Goal: Use online tool/utility: Utilize a website feature to perform a specific function

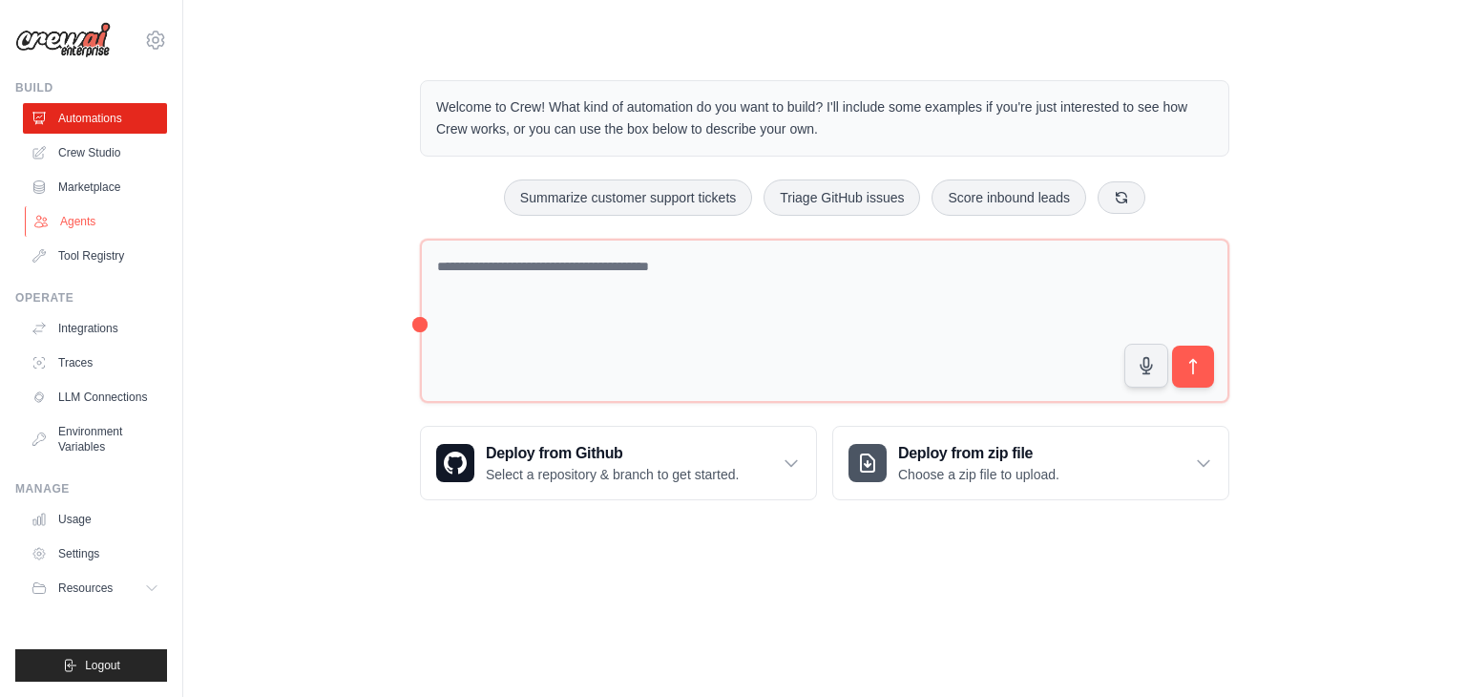
click at [99, 222] on link "Agents" at bounding box center [97, 221] width 144 height 31
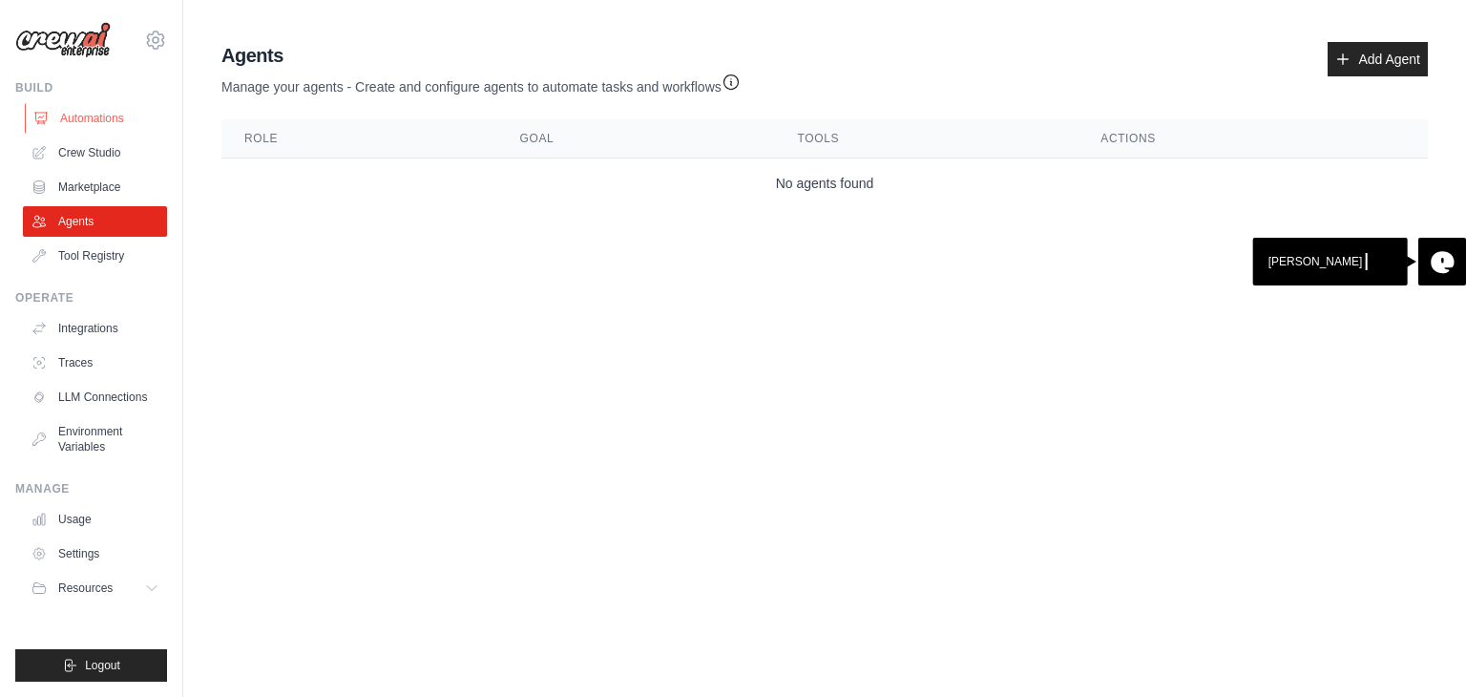
click at [99, 122] on link "Automations" at bounding box center [97, 118] width 144 height 31
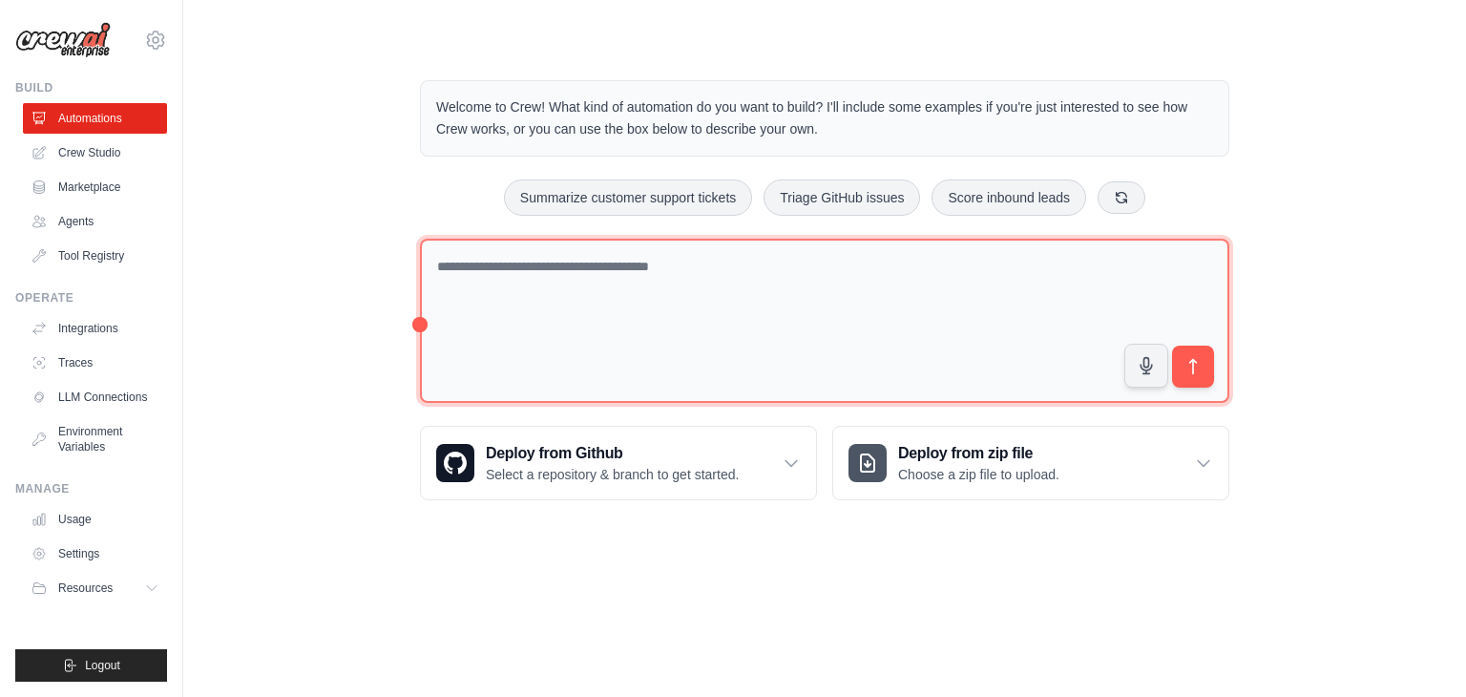
click at [609, 259] on textarea at bounding box center [824, 321] width 809 height 165
click at [559, 323] on textarea at bounding box center [824, 321] width 809 height 165
click at [531, 270] on textarea at bounding box center [824, 321] width 809 height 165
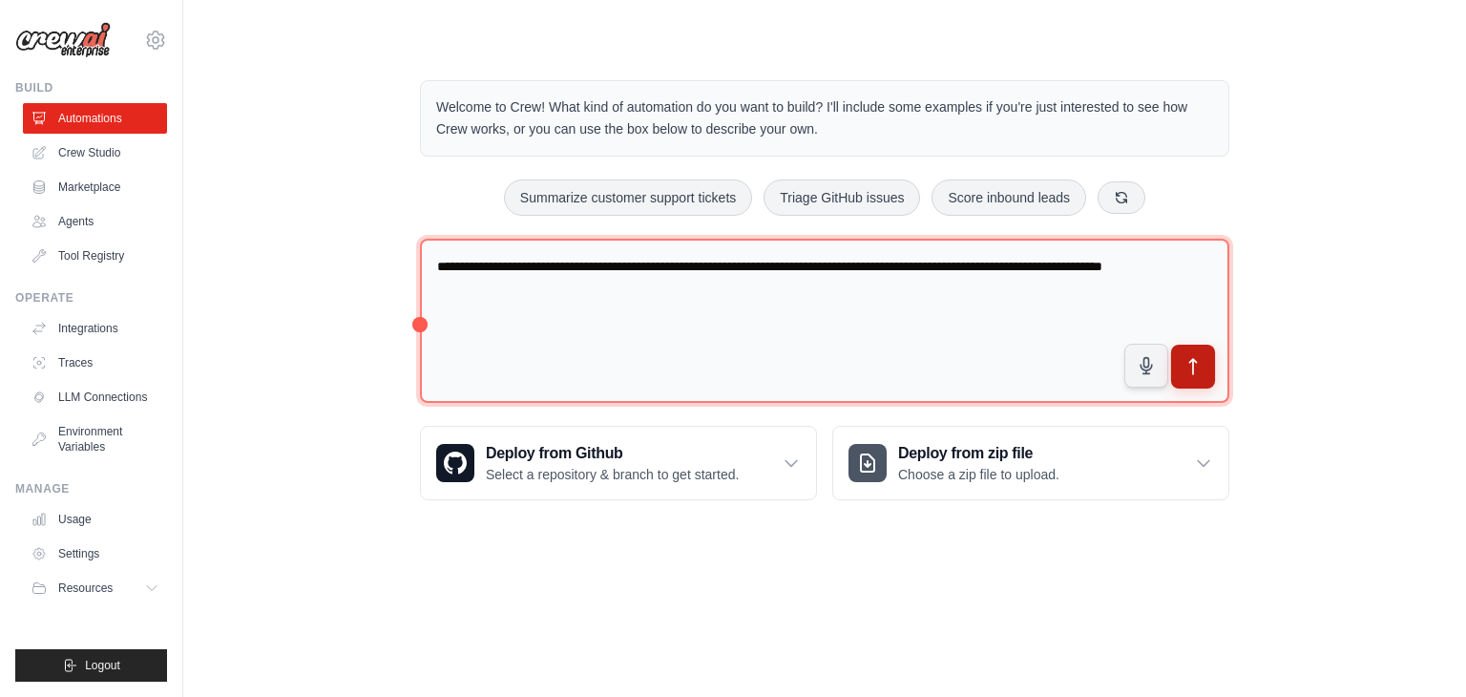
type textarea "**********"
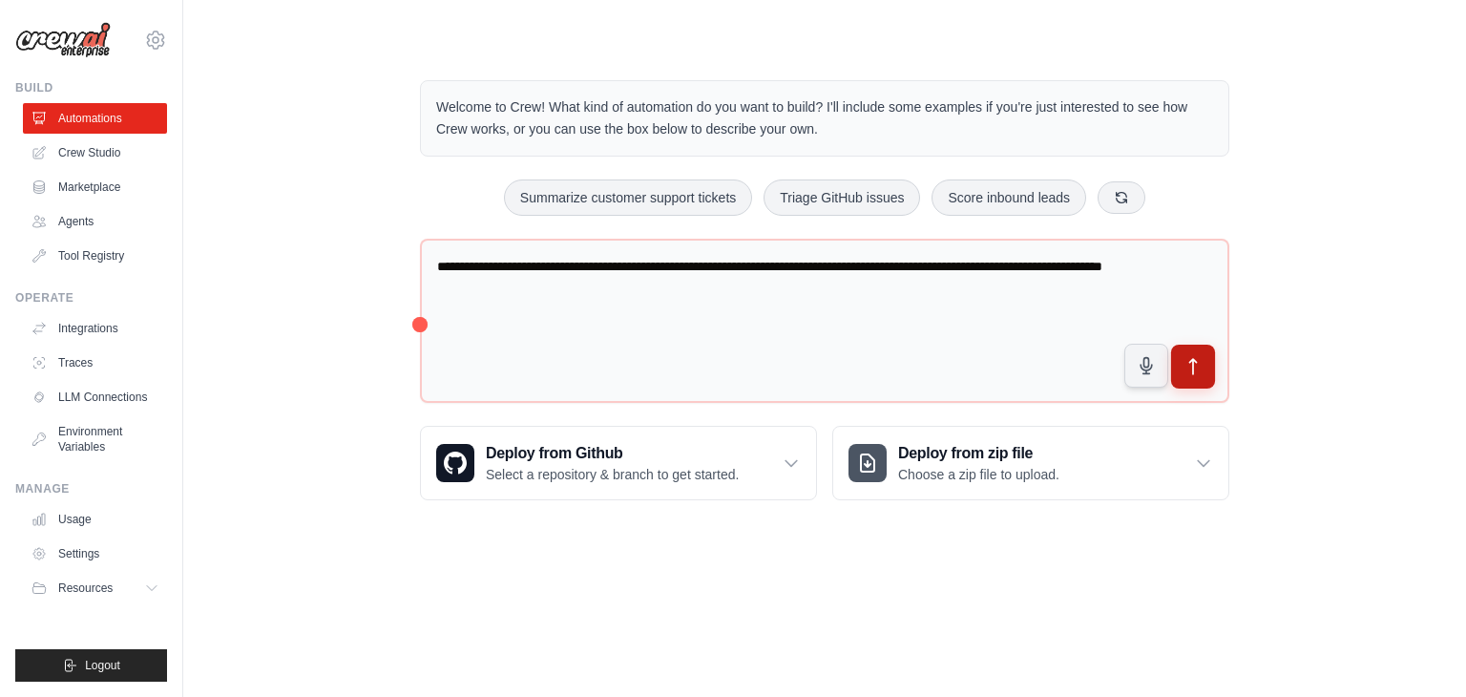
click at [1191, 374] on icon "submit" at bounding box center [1193, 367] width 20 height 20
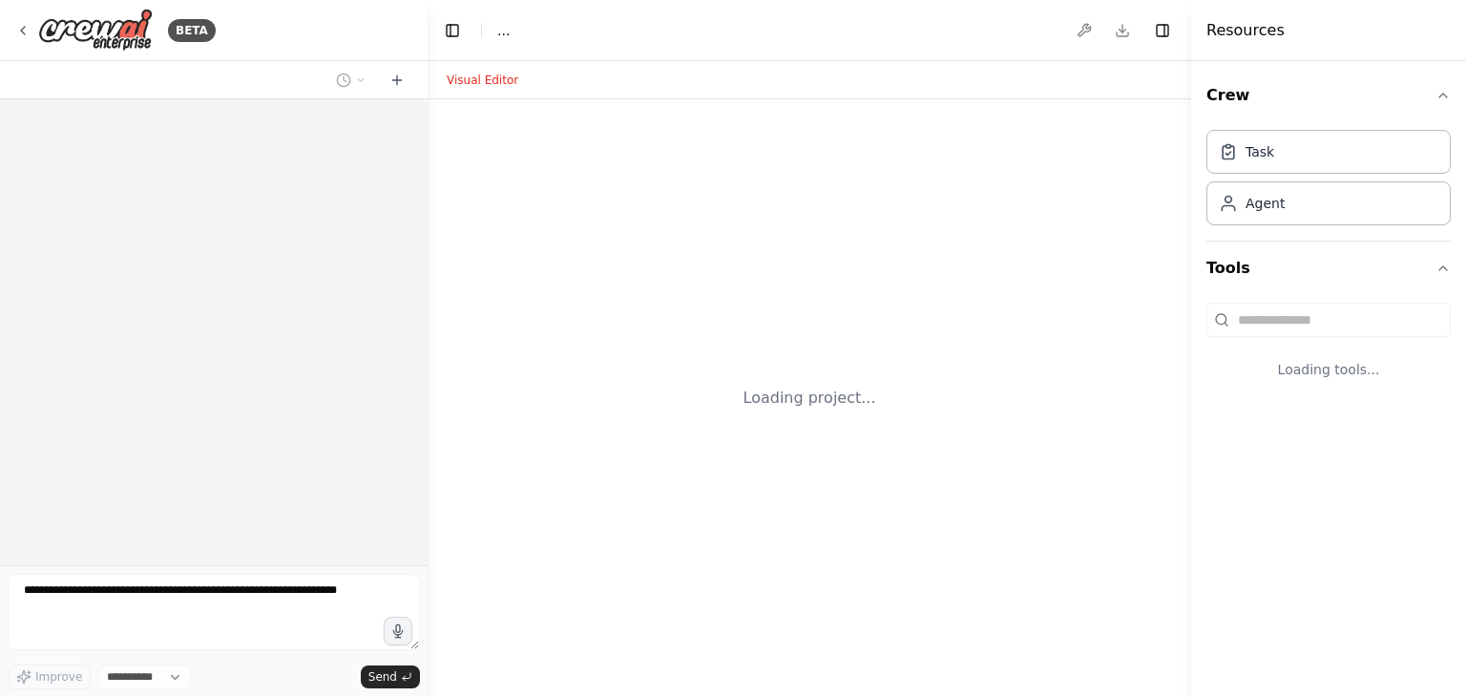
select select "****"
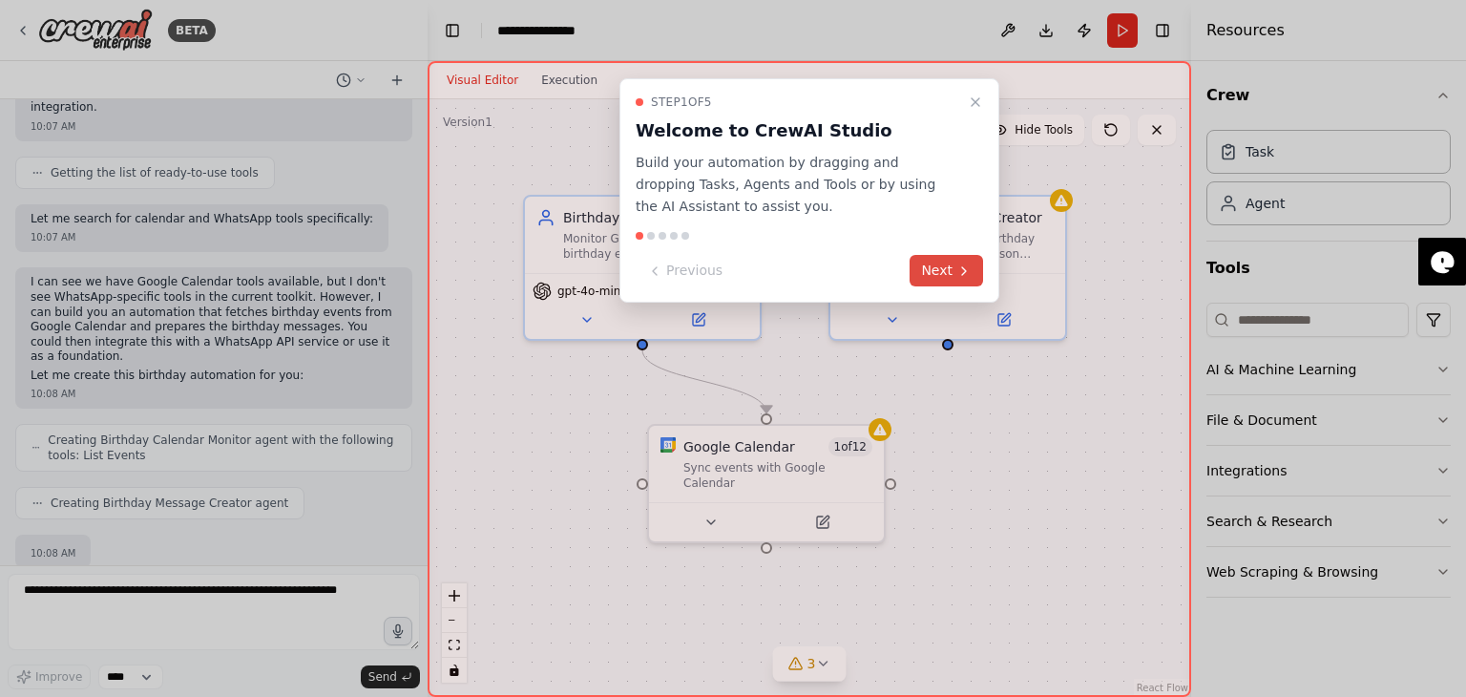
scroll to position [766, 0]
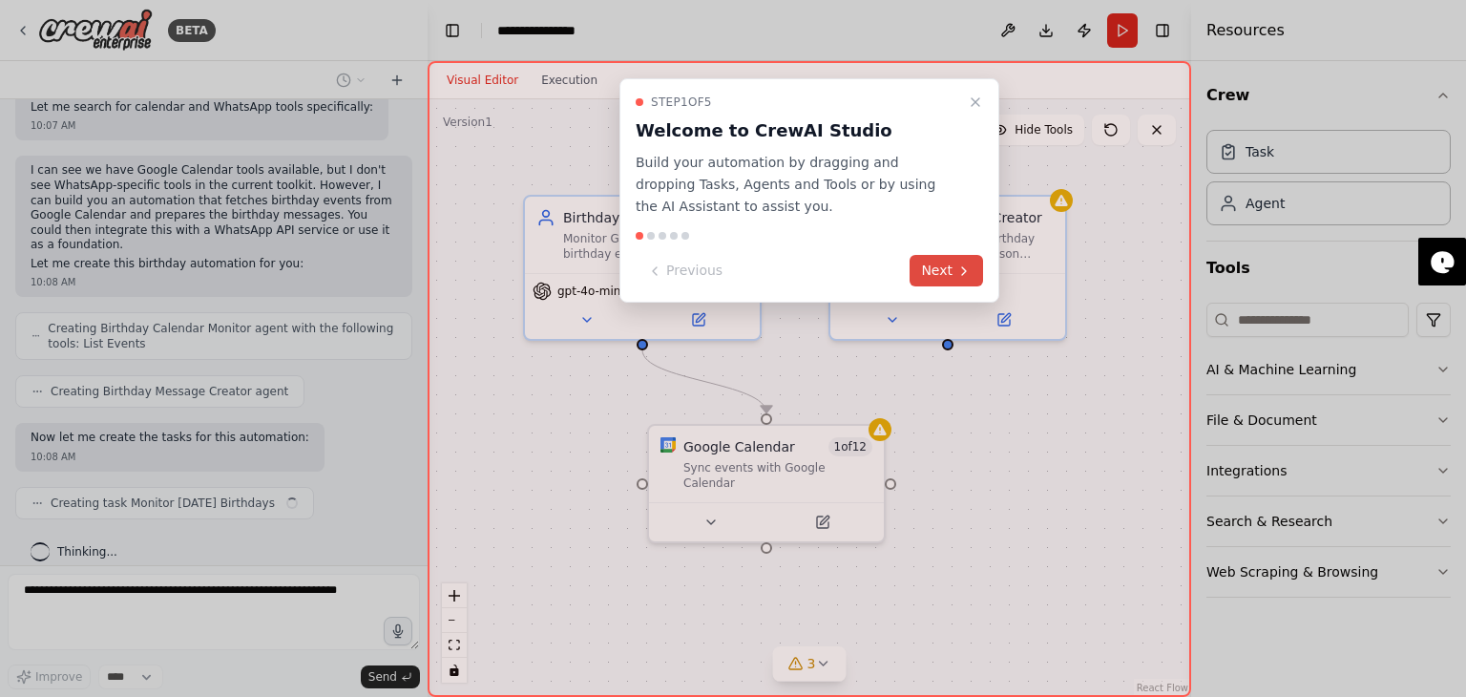
click at [949, 265] on button "Next" at bounding box center [945, 270] width 73 height 31
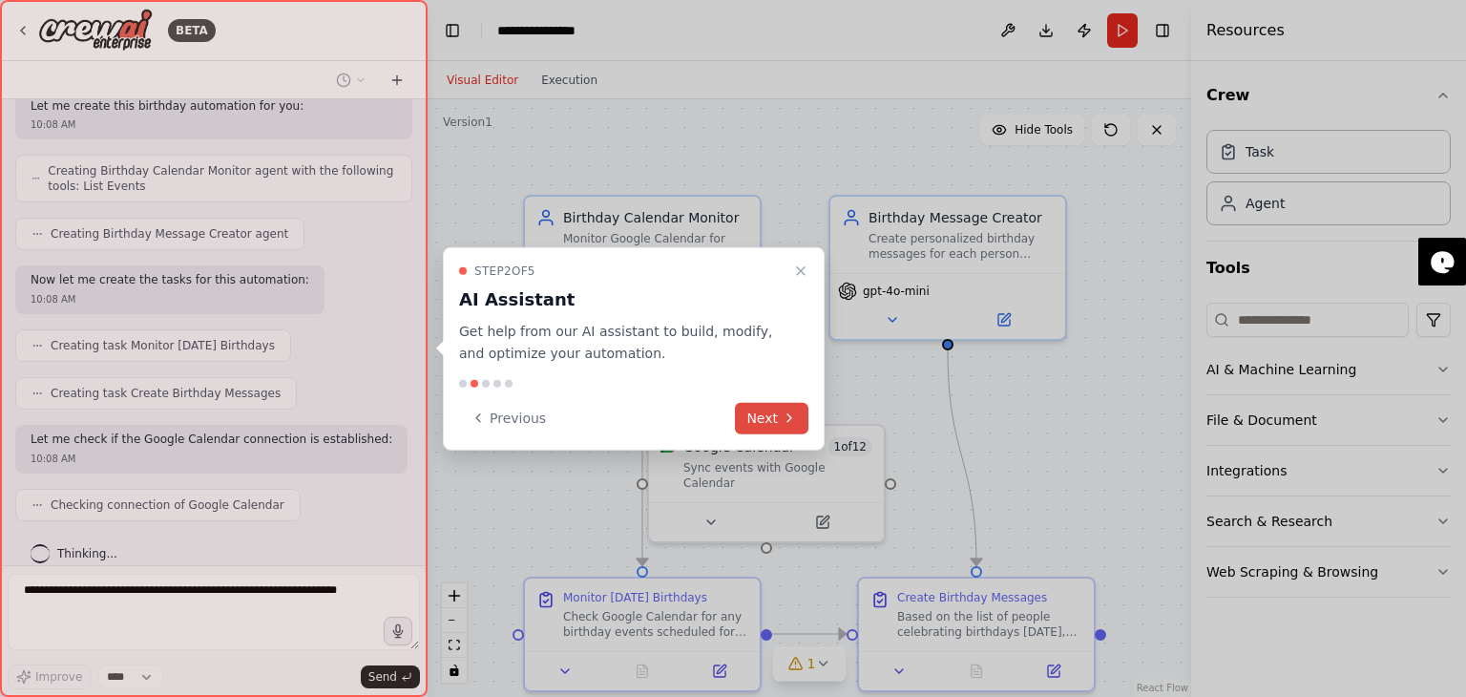
scroll to position [971, 0]
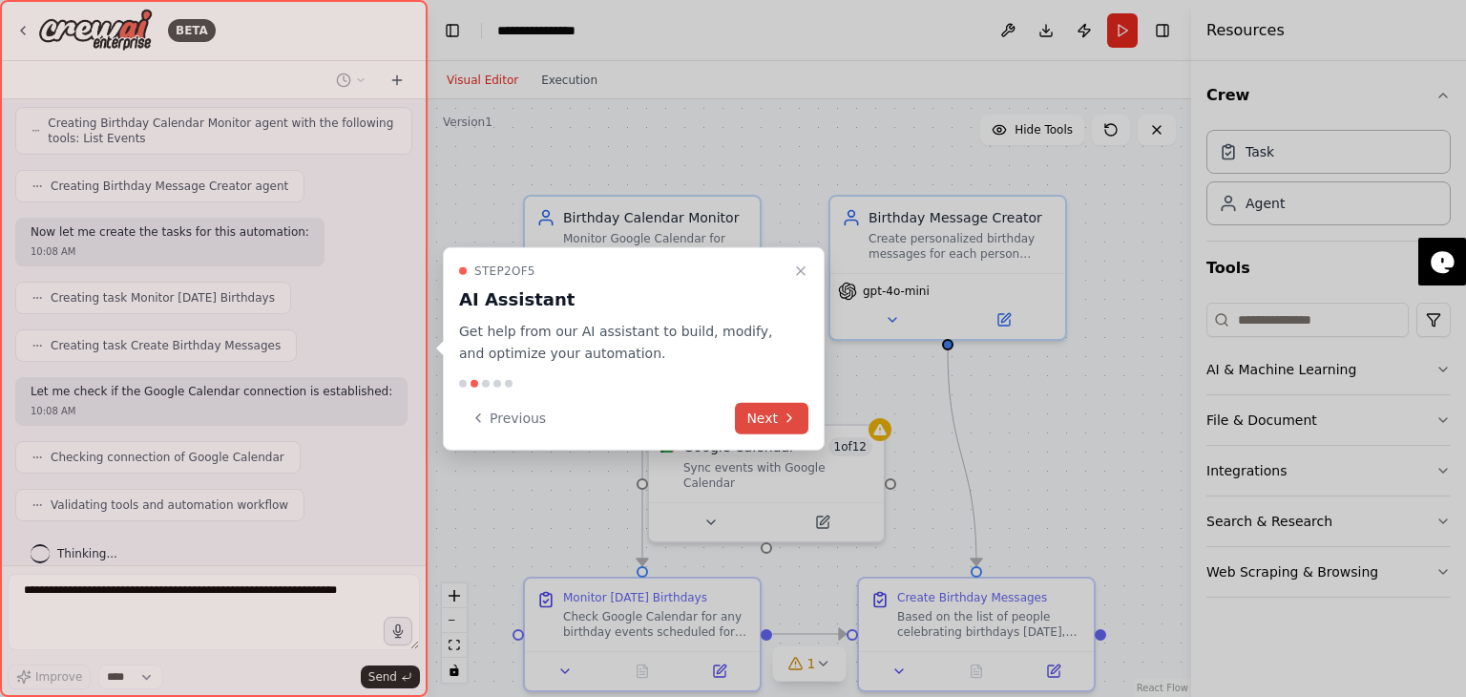
click at [761, 407] on button "Next" at bounding box center [771, 417] width 73 height 31
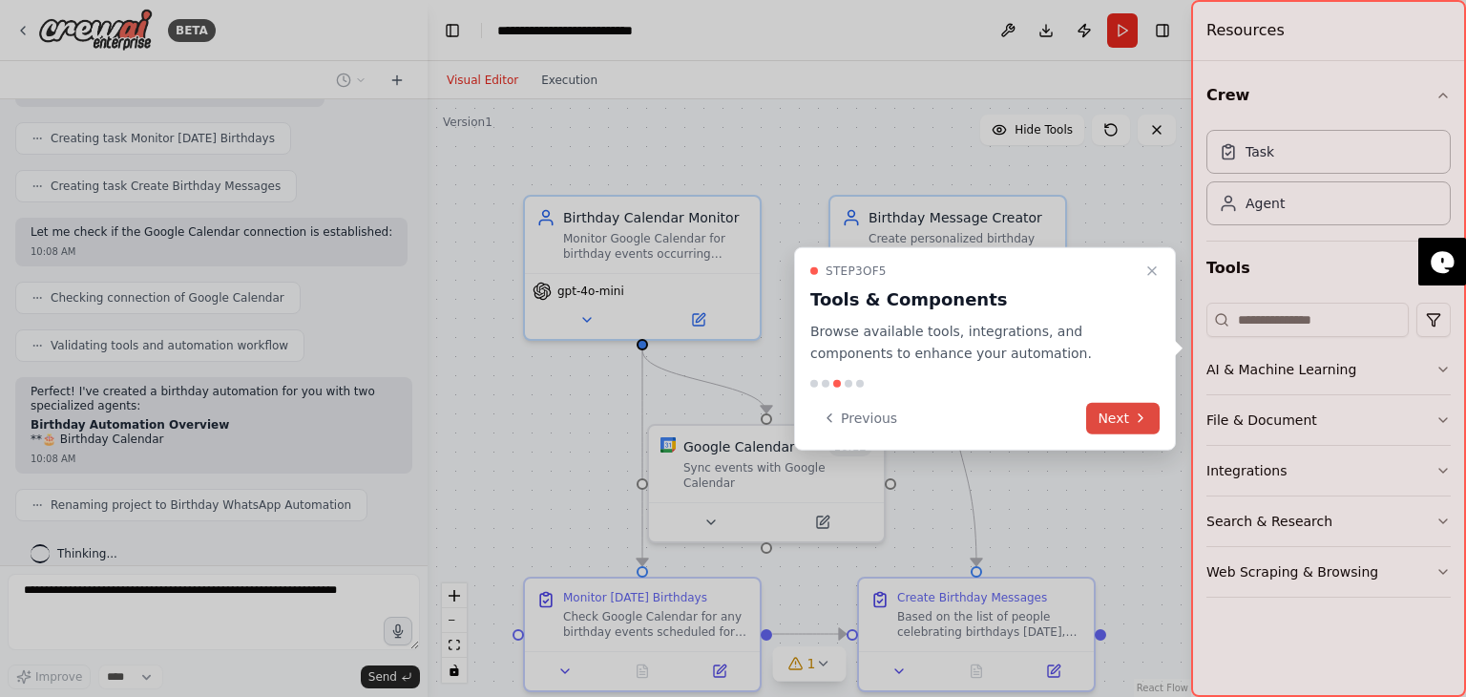
click at [1126, 419] on button "Next" at bounding box center [1122, 417] width 73 height 31
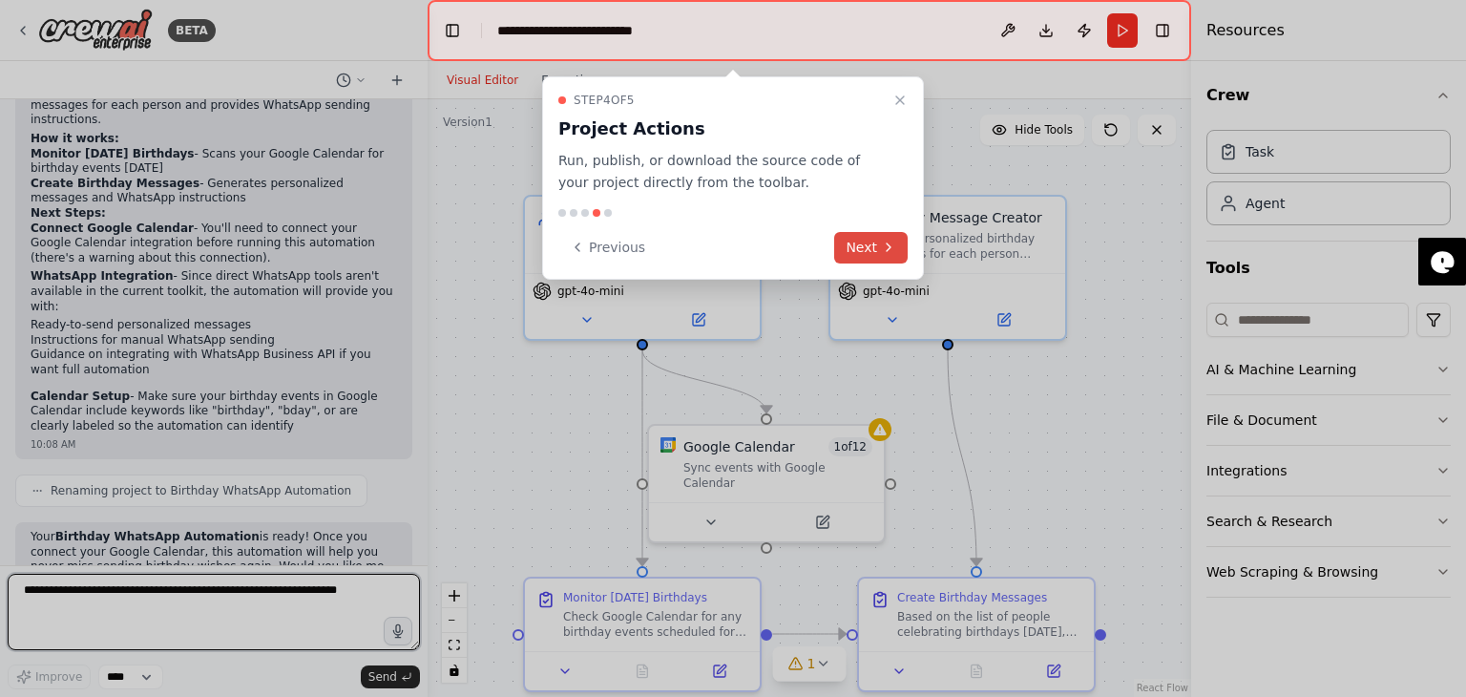
scroll to position [1543, 0]
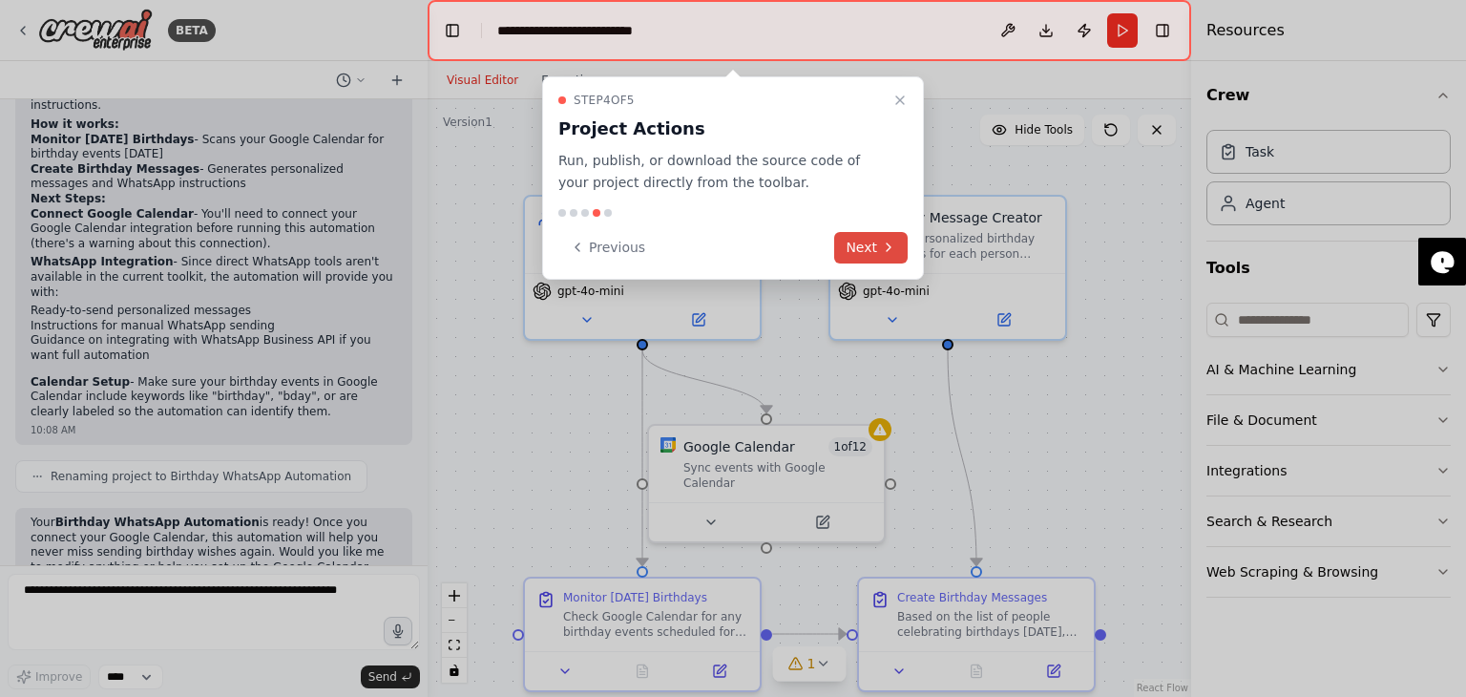
click at [862, 242] on button "Next" at bounding box center [870, 247] width 73 height 31
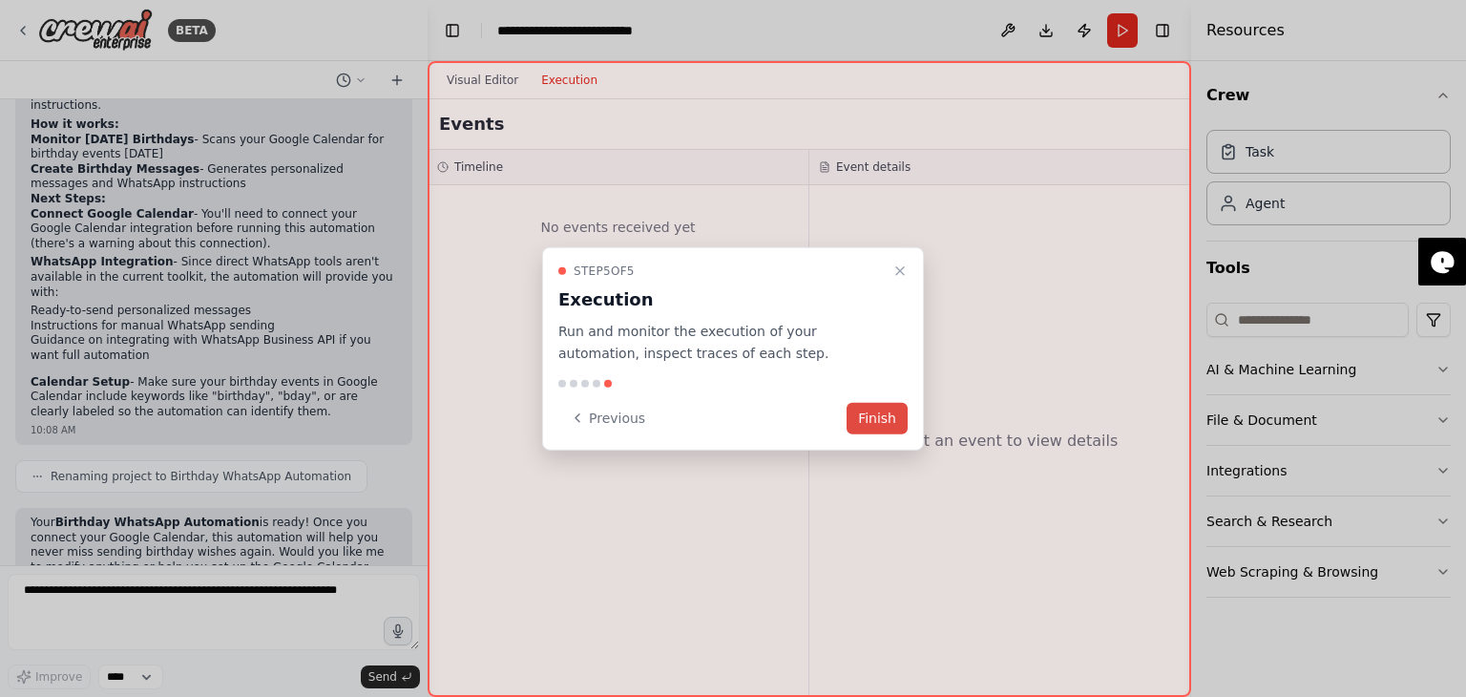
click at [882, 421] on button "Finish" at bounding box center [876, 417] width 61 height 31
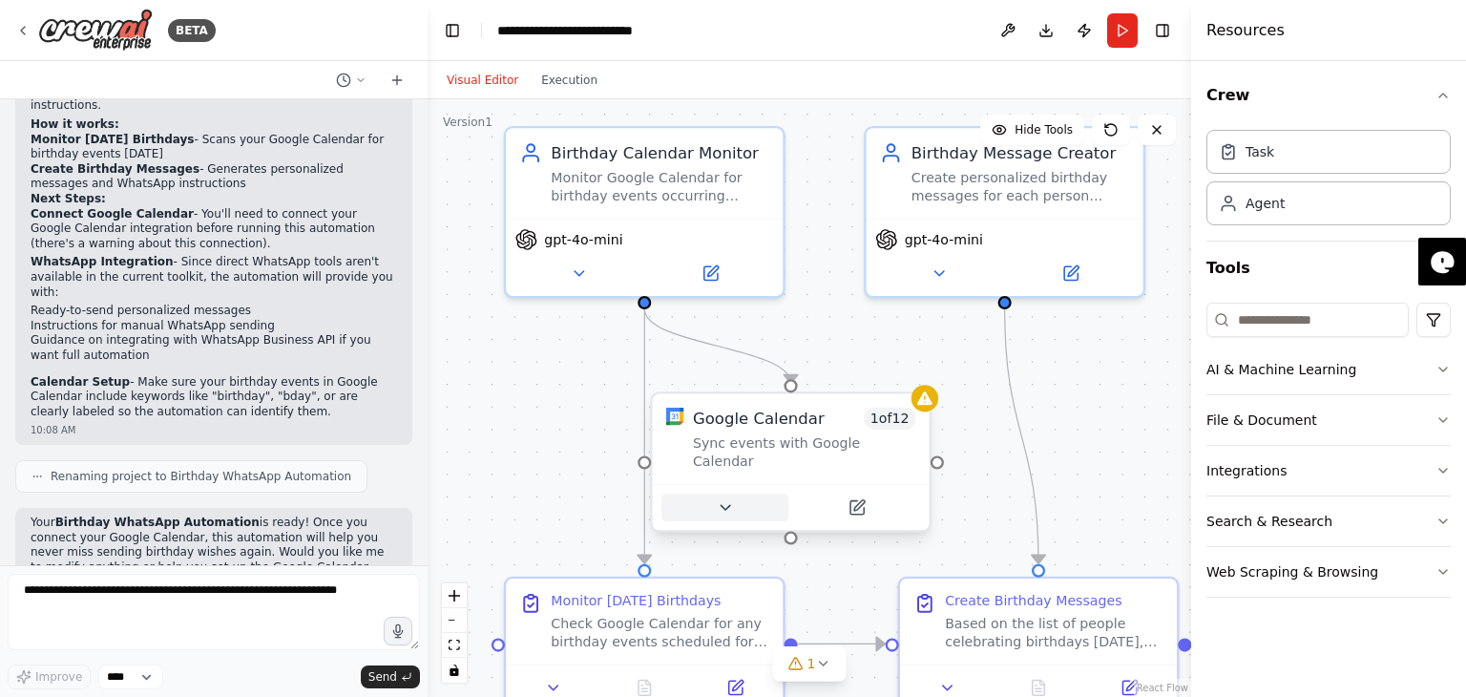
click at [732, 498] on icon at bounding box center [725, 507] width 18 height 18
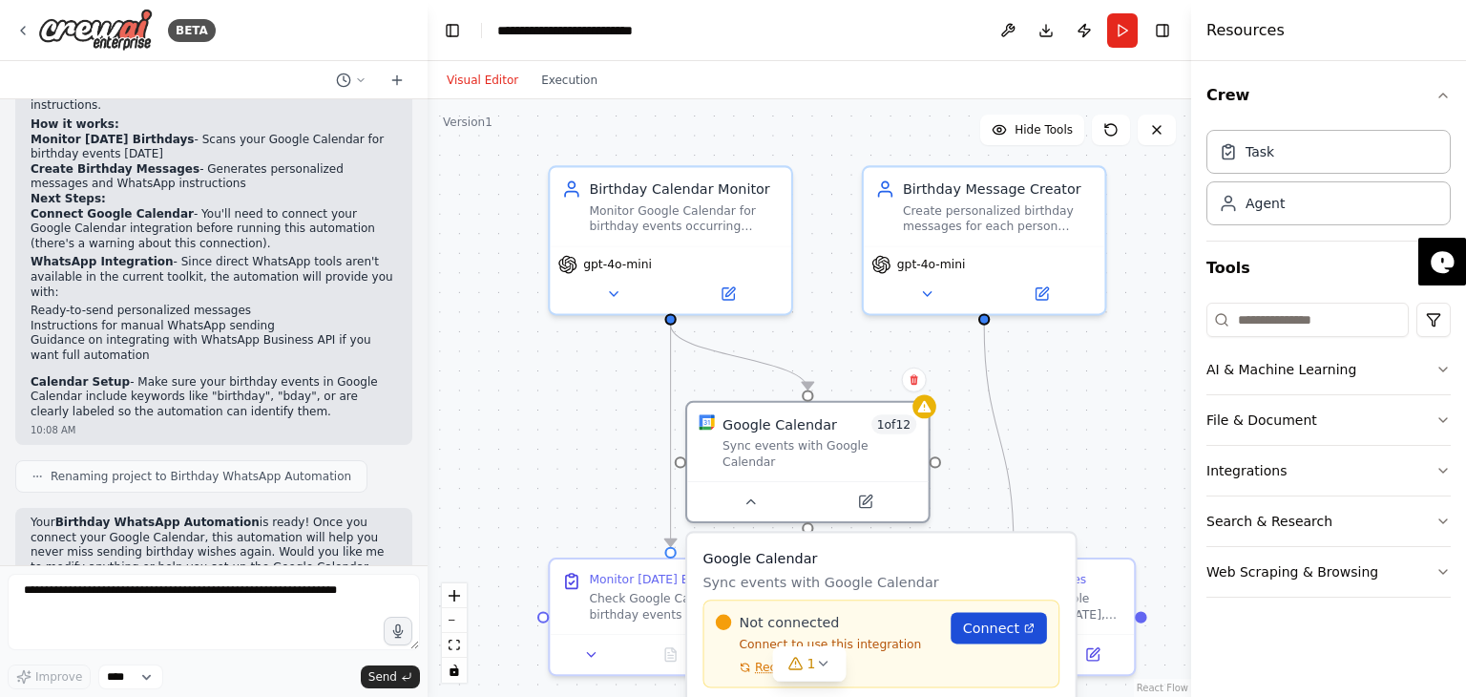
click at [1004, 618] on span "Connect" at bounding box center [991, 628] width 56 height 20
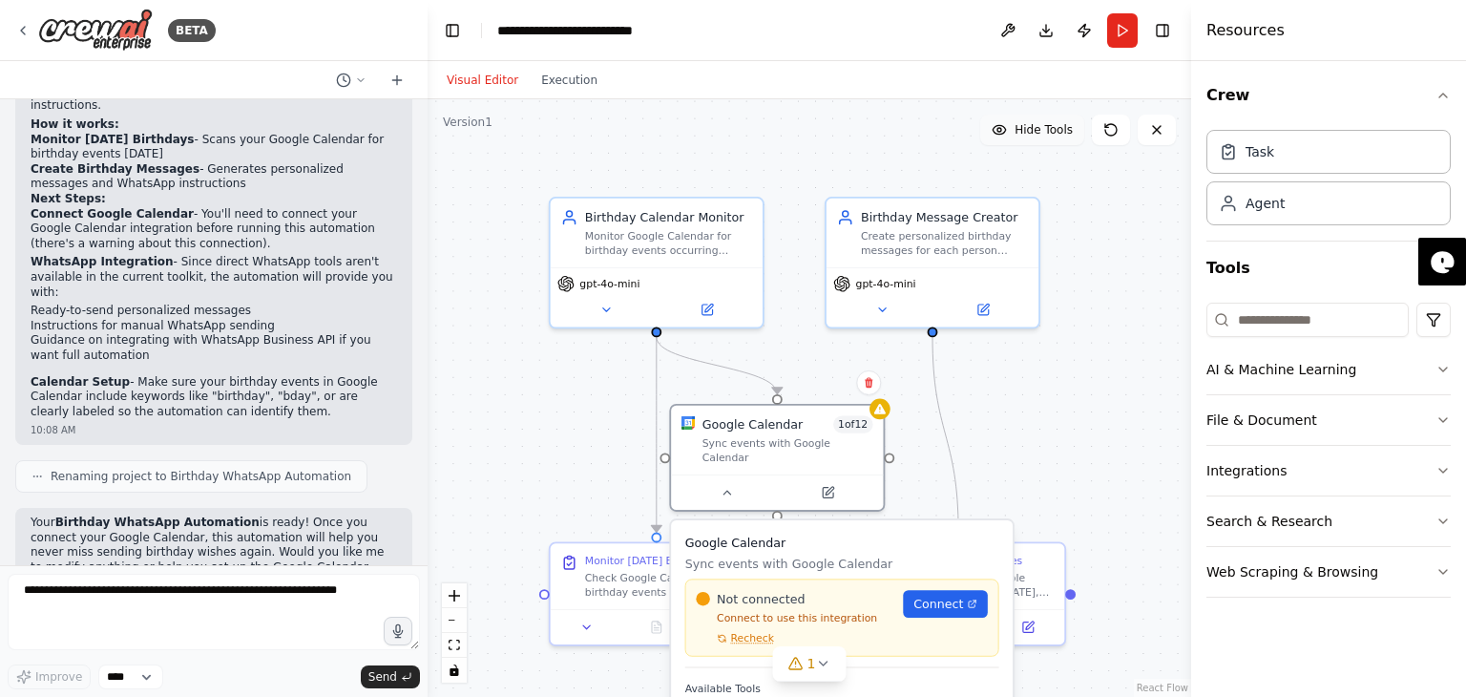
click at [1013, 128] on button "Hide Tools" at bounding box center [1032, 130] width 104 height 31
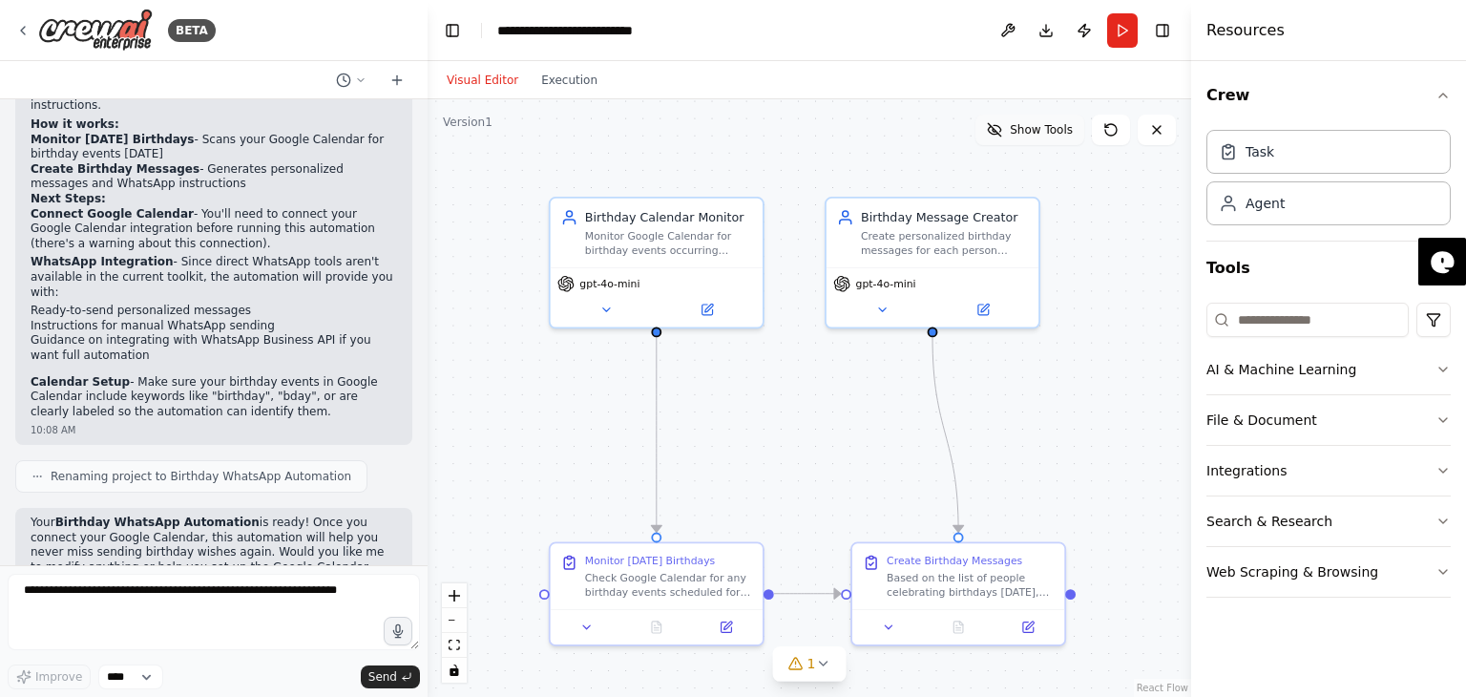
click at [1002, 129] on icon at bounding box center [994, 129] width 15 height 15
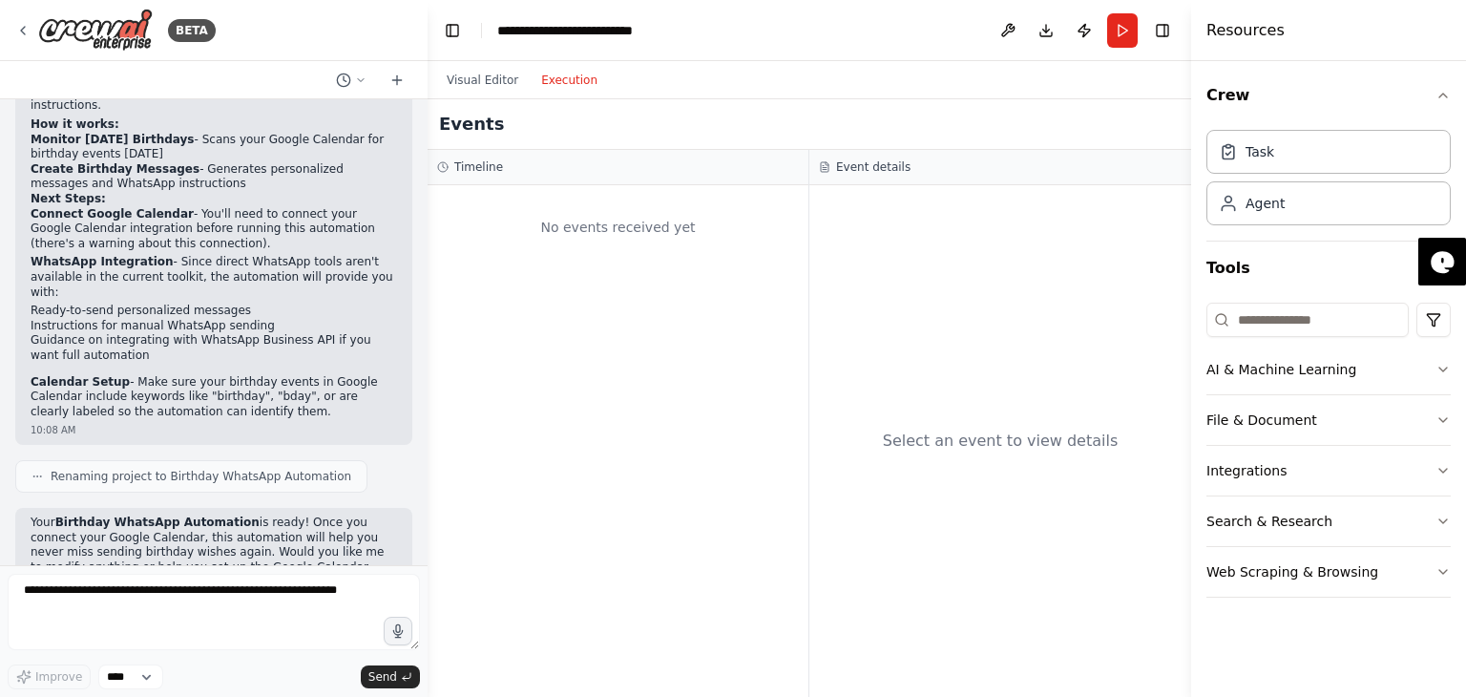
click at [562, 77] on button "Execution" at bounding box center [569, 80] width 79 height 23
click at [458, 92] on div "Visual Editor Execution" at bounding box center [522, 80] width 174 height 38
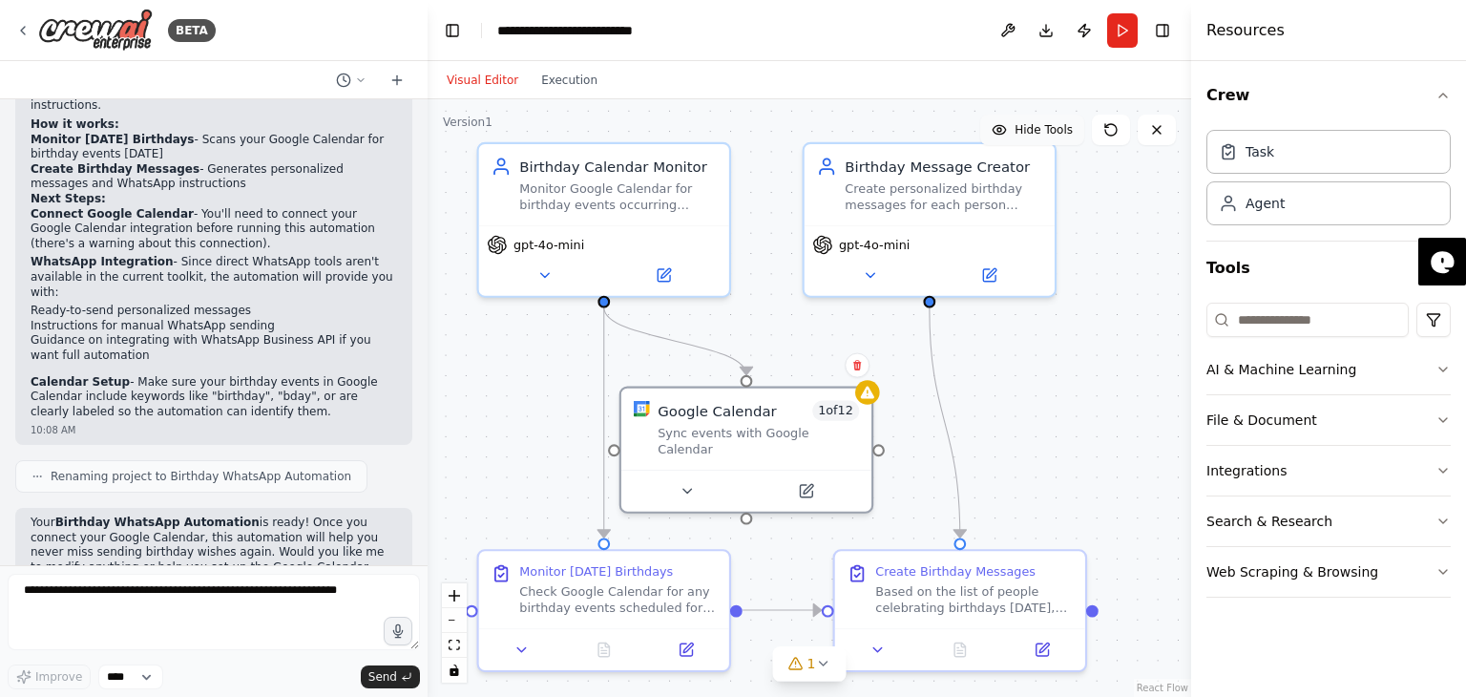
click at [471, 78] on button "Visual Editor" at bounding box center [482, 80] width 94 height 23
click at [1441, 375] on icon "button" at bounding box center [1442, 369] width 15 height 15
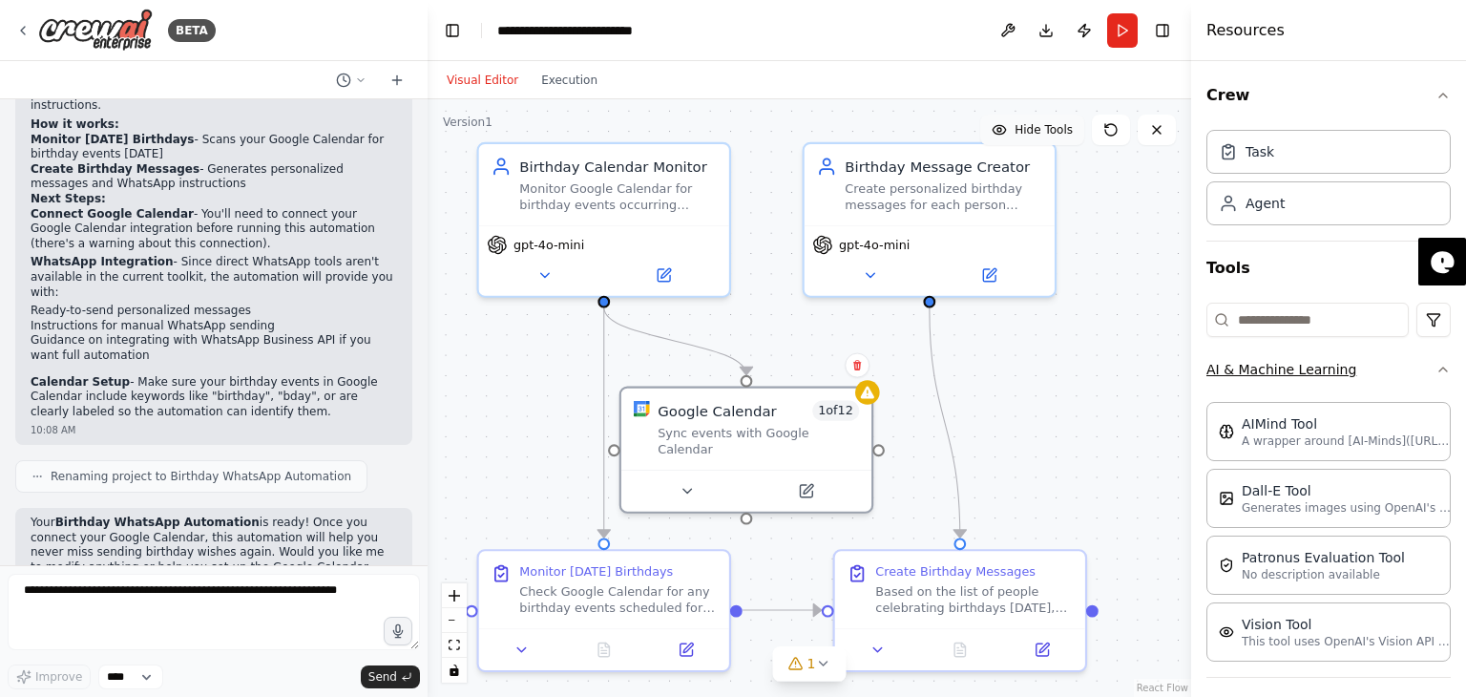
click at [1435, 375] on icon "button" at bounding box center [1442, 369] width 15 height 15
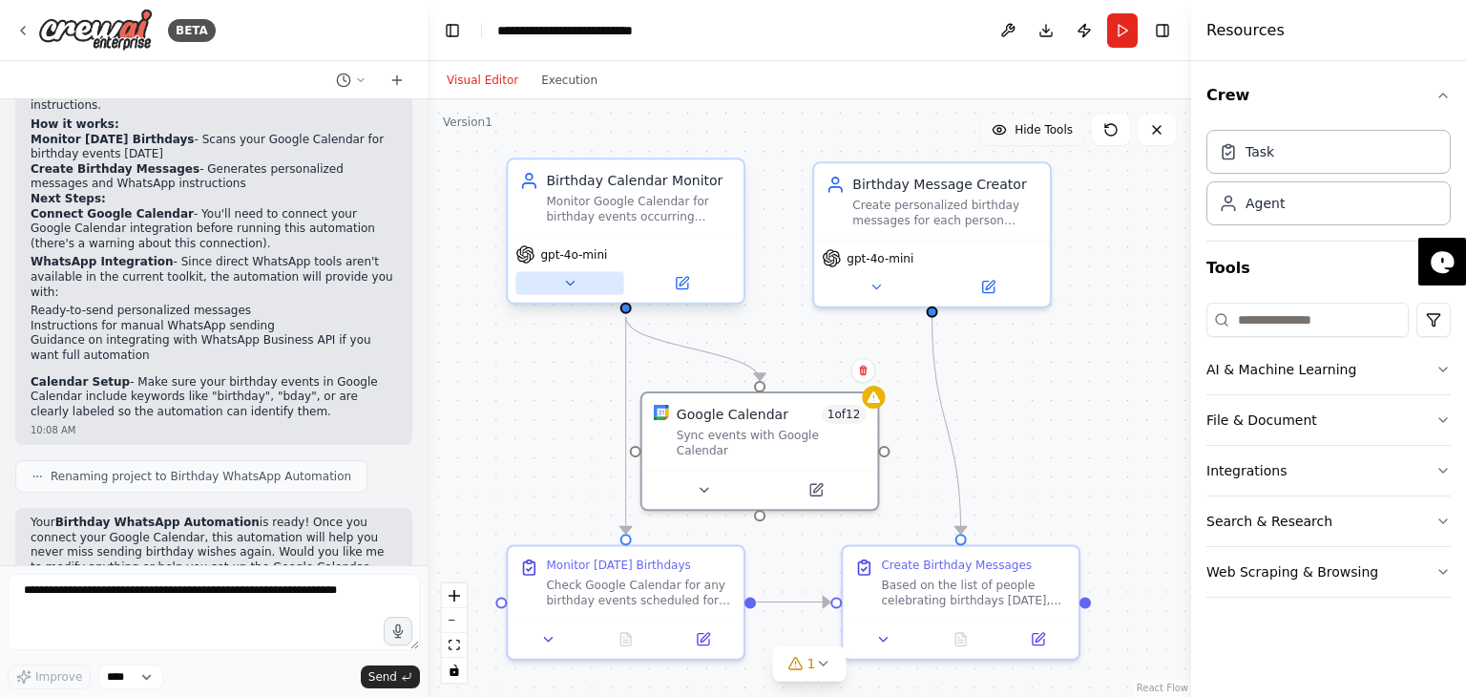
click at [547, 285] on button at bounding box center [569, 283] width 108 height 23
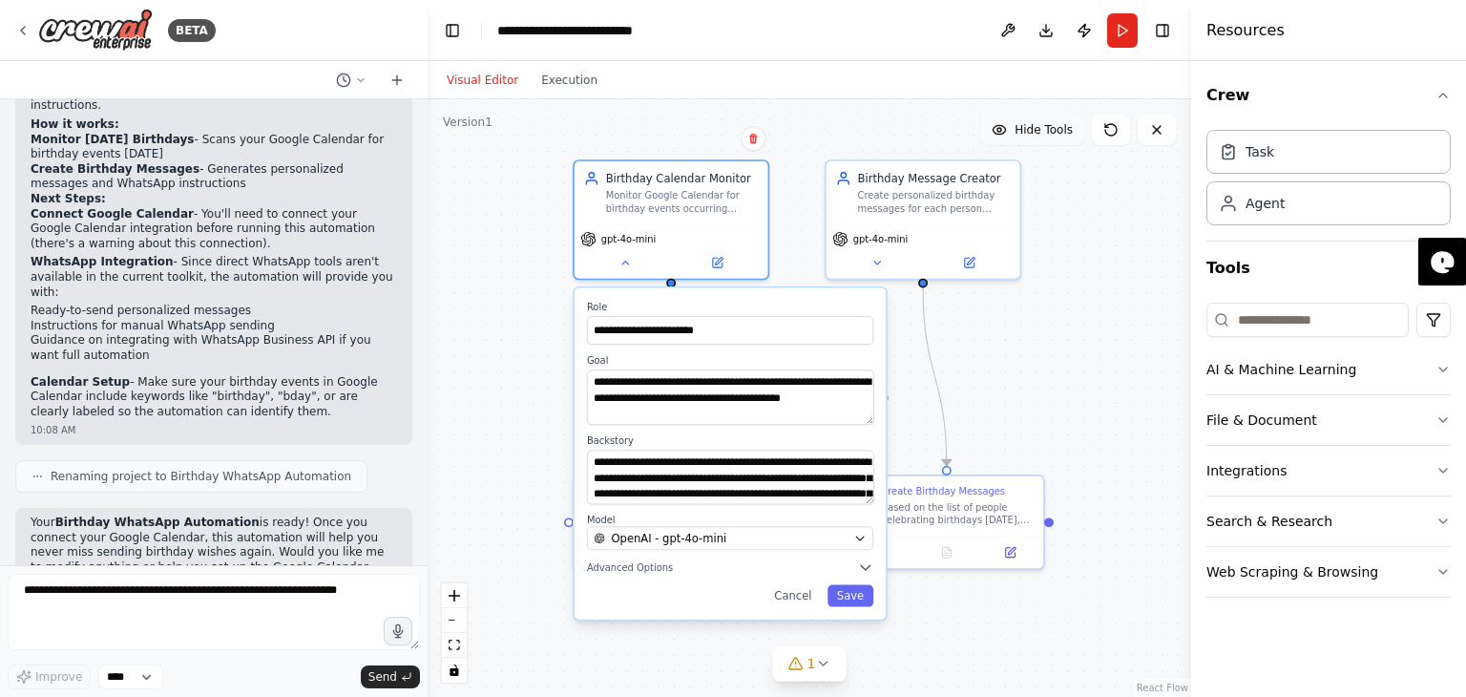
click at [630, 578] on div "**********" at bounding box center [730, 453] width 312 height 331
click at [867, 569] on icon "button" at bounding box center [865, 566] width 15 height 15
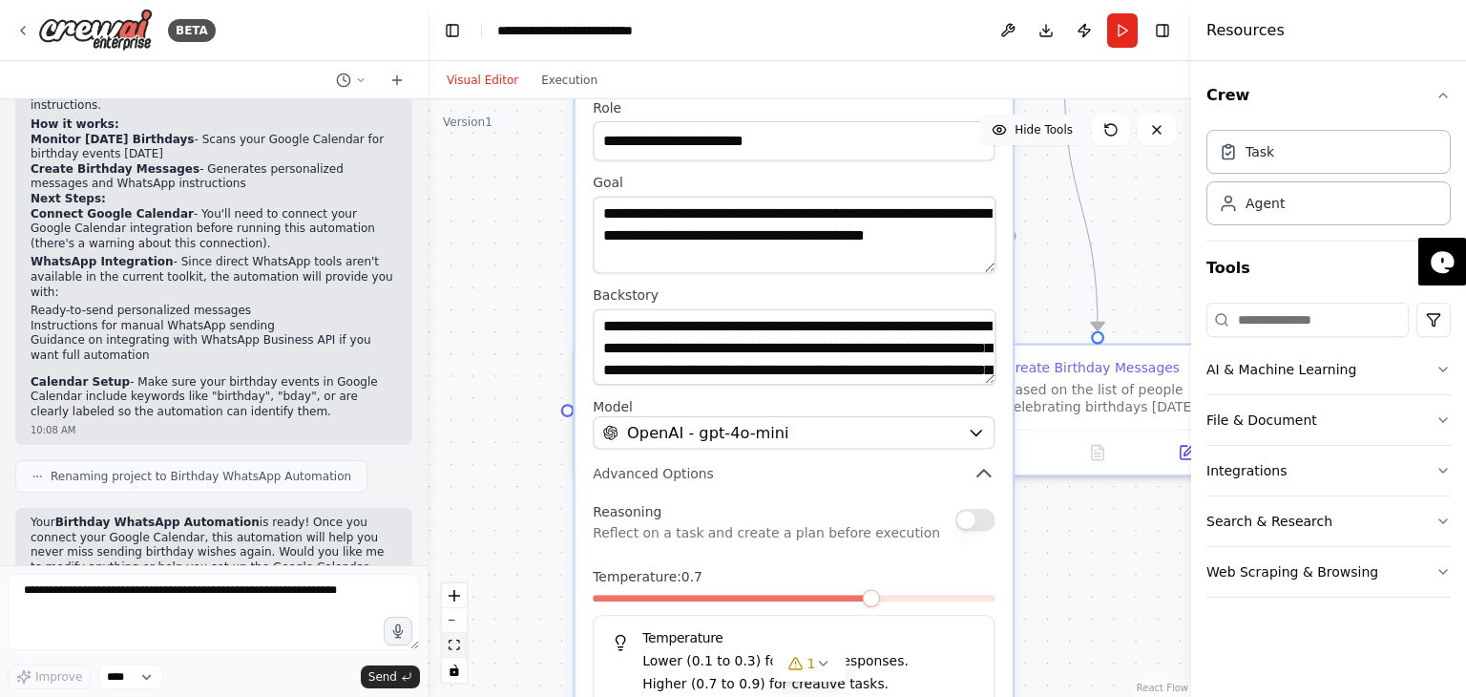
click at [459, 650] on button "fit view" at bounding box center [454, 645] width 25 height 25
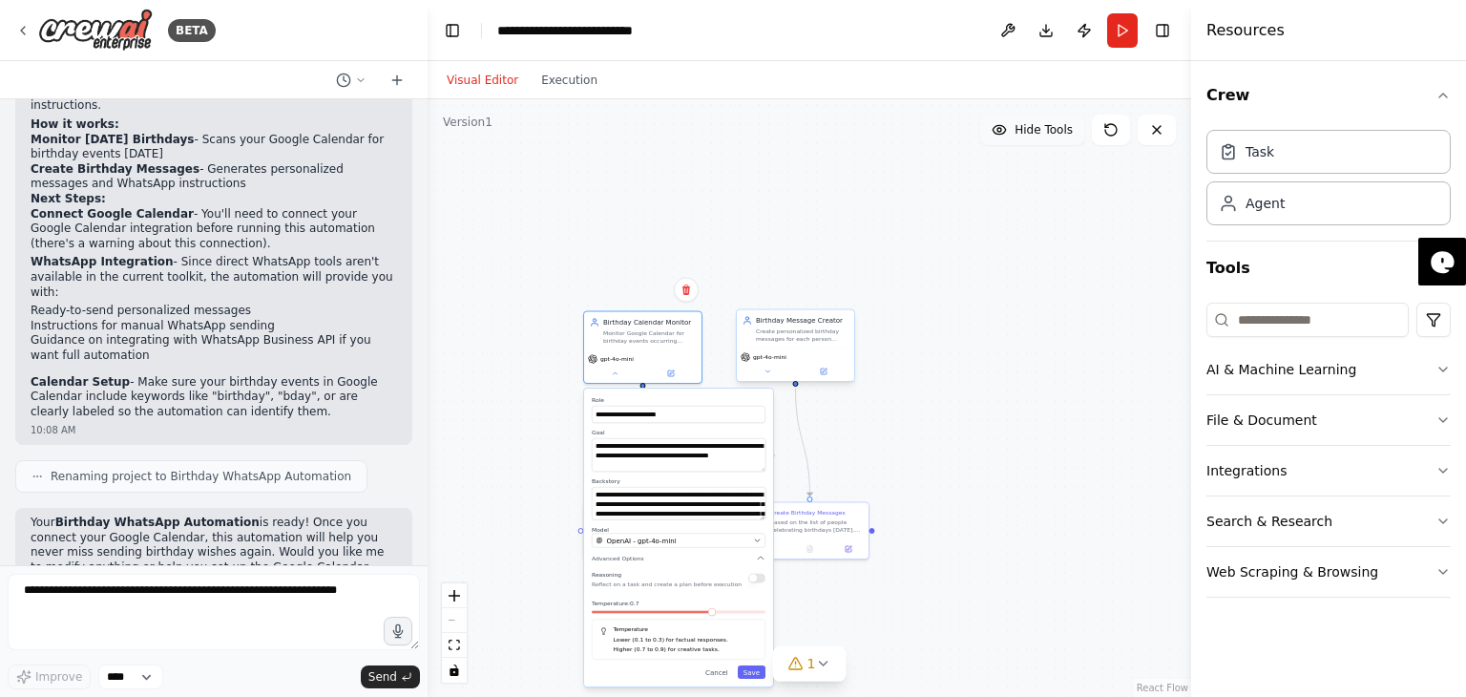
click at [780, 350] on div "gpt-4o-mini" at bounding box center [795, 364] width 117 height 33
click at [928, 457] on div "**********" at bounding box center [808, 397] width 763 height 597
click at [645, 329] on div "Monitor Google Calendar for birthday events occurring today and extract contact…" at bounding box center [649, 334] width 93 height 15
